Goal: Task Accomplishment & Management: Manage account settings

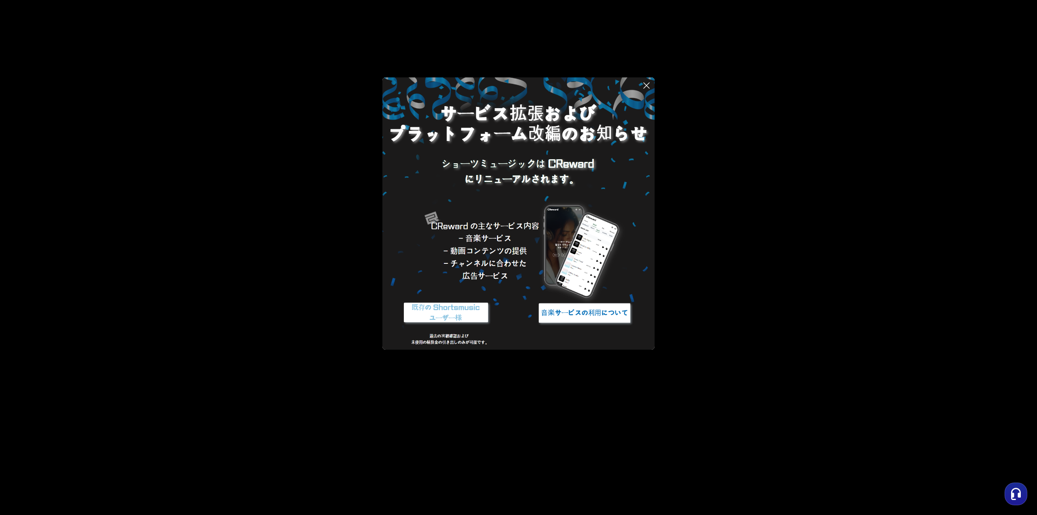
click at [462, 319] on img at bounding box center [445, 313] width 101 height 30
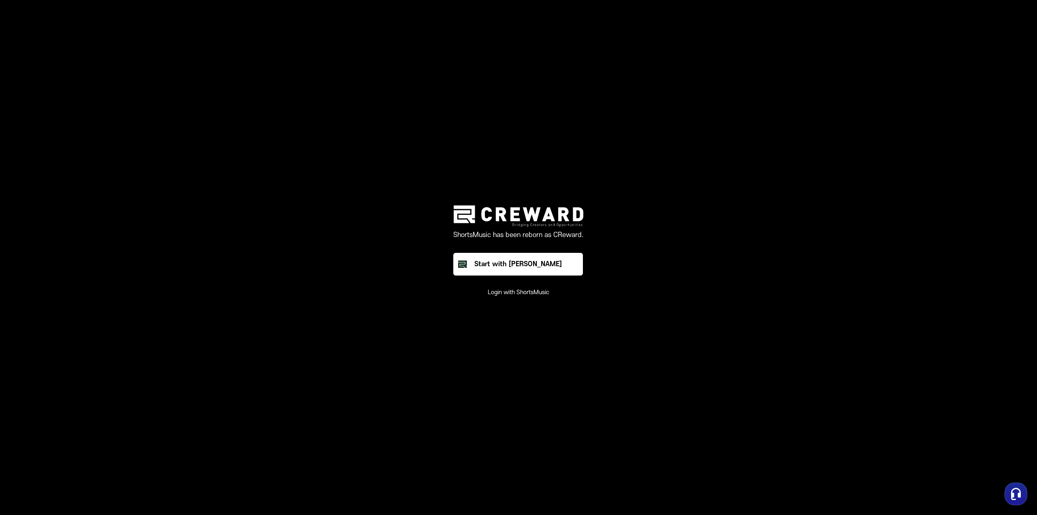
click at [535, 293] on button "Login with ShortsMusic" at bounding box center [519, 292] width 62 height 8
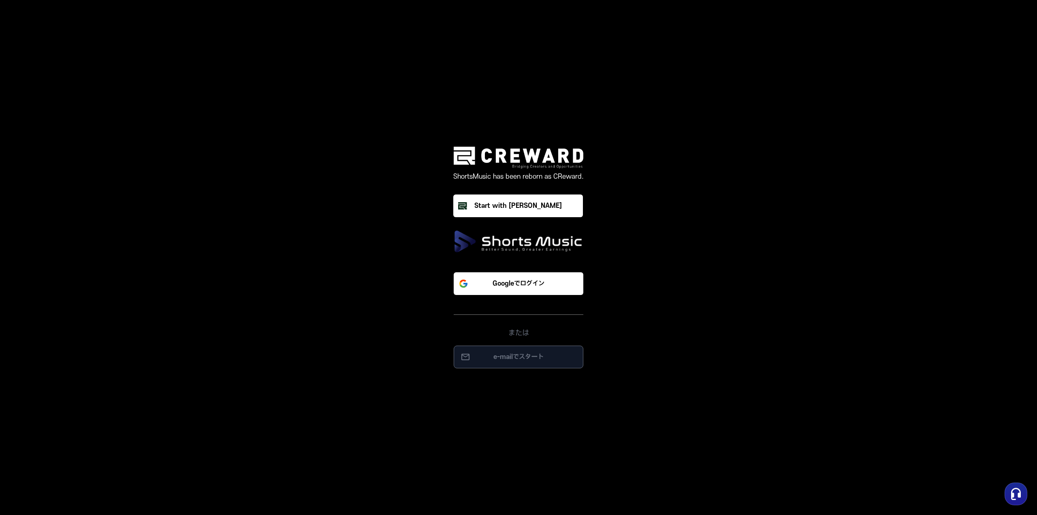
click at [512, 357] on p "e-mailでスタート" at bounding box center [518, 357] width 113 height 10
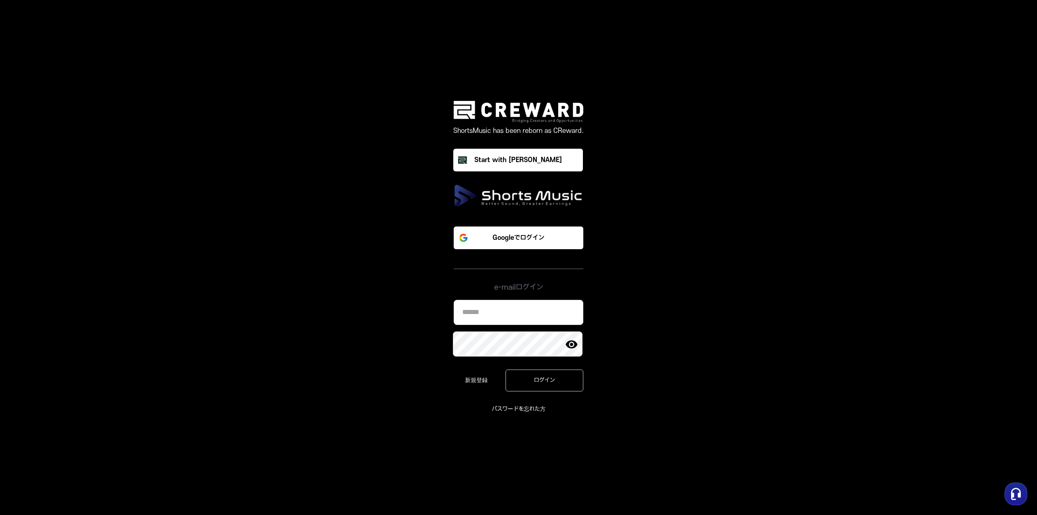
type input "**********"
click at [532, 374] on button "ログイン" at bounding box center [545, 381] width 78 height 22
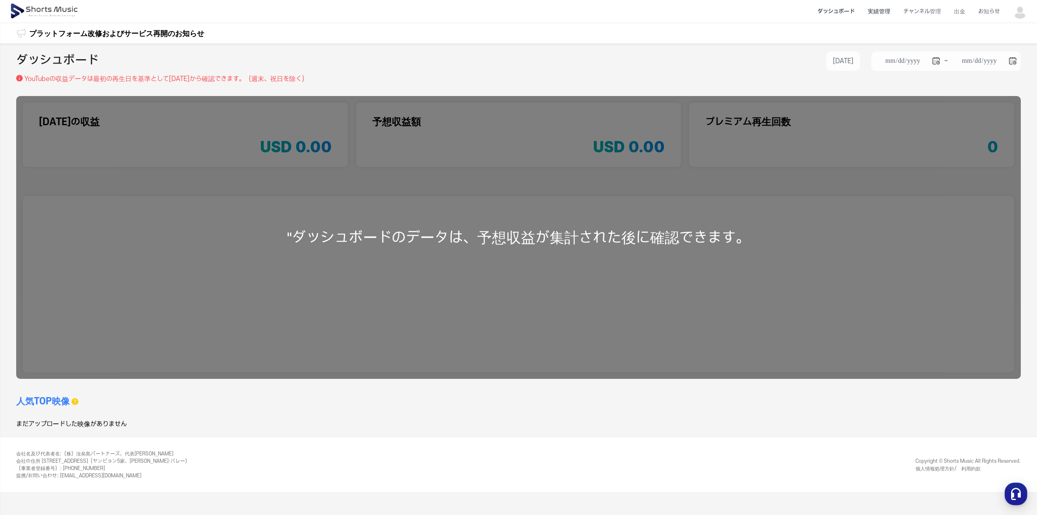
click at [868, 17] on li "実績管理" at bounding box center [879, 11] width 36 height 21
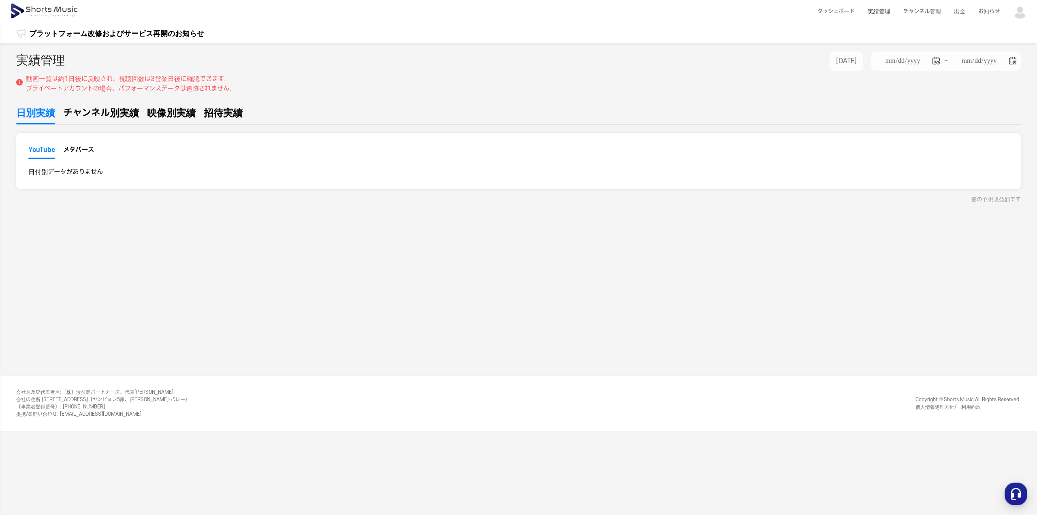
click at [84, 120] on link "チャンネル別実績" at bounding box center [101, 115] width 76 height 19
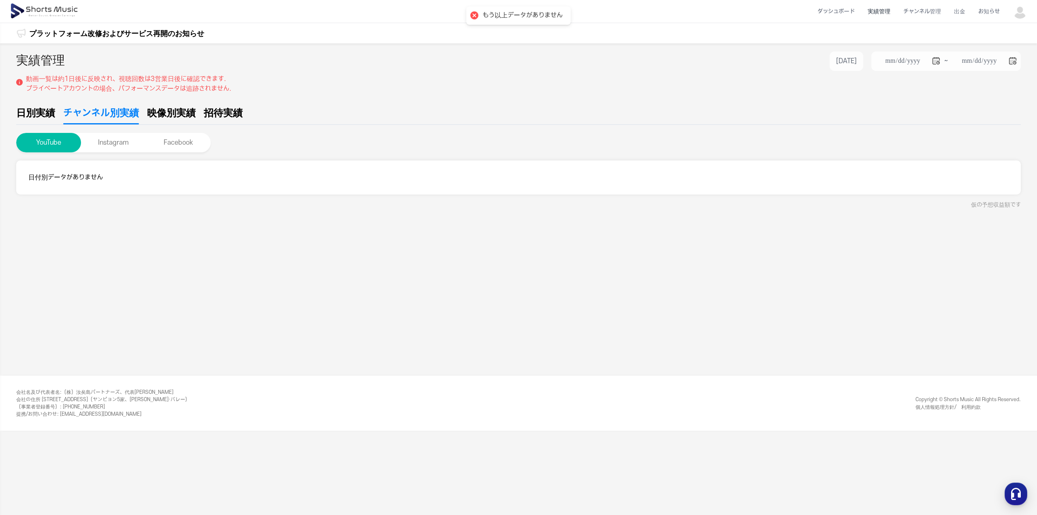
click at [176, 116] on span "映像別実績" at bounding box center [171, 113] width 49 height 15
type input "**********"
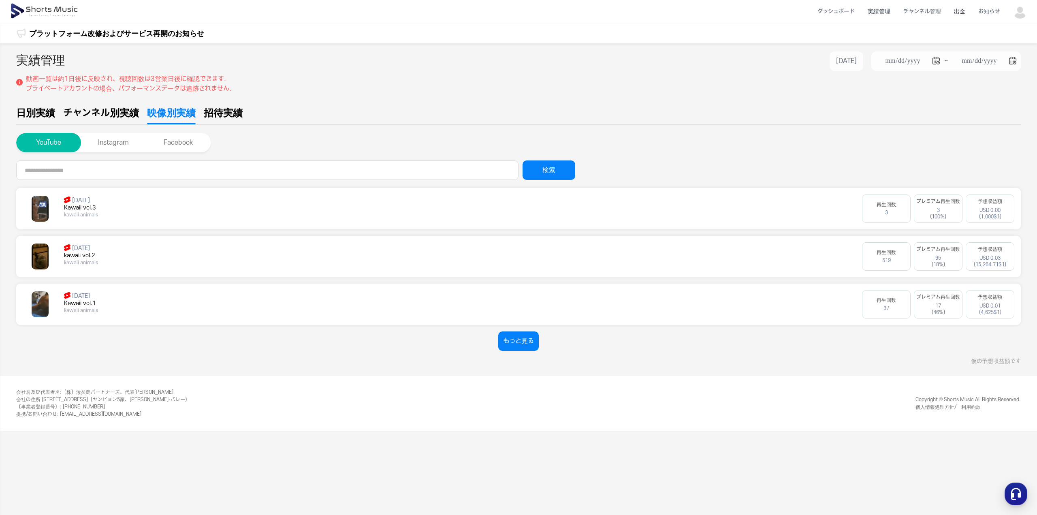
click at [961, 15] on li "出金" at bounding box center [960, 11] width 24 height 21
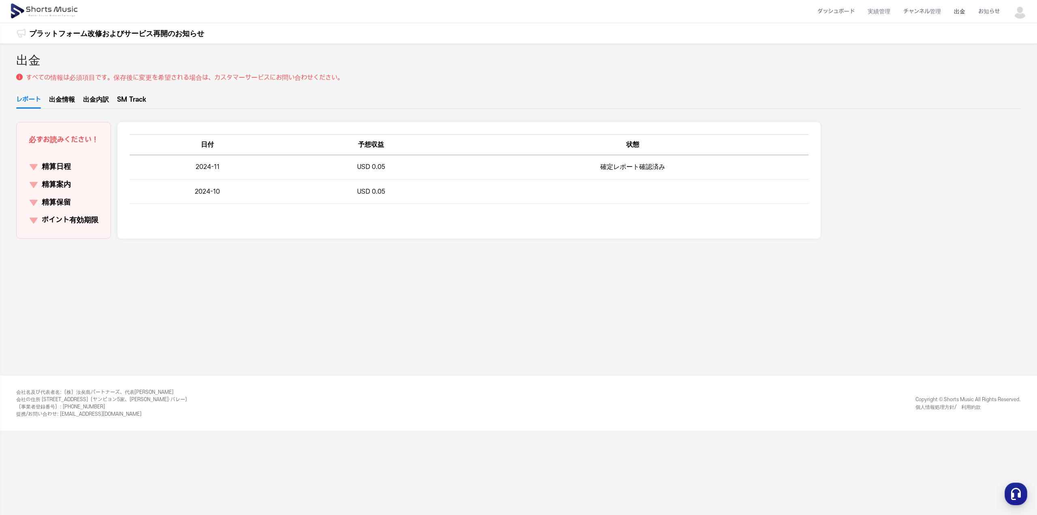
click at [962, 14] on li "出金" at bounding box center [960, 11] width 24 height 21
